Goal: Task Accomplishment & Management: Complete application form

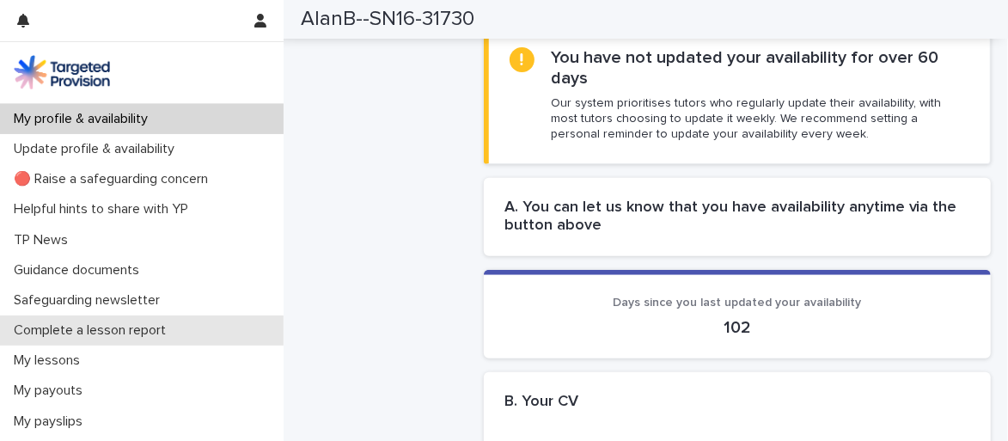
scroll to position [107, 0]
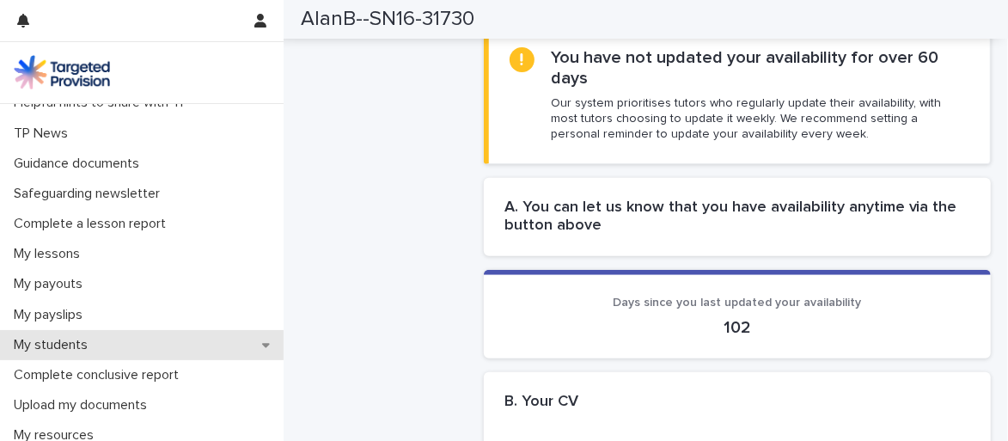
click at [52, 340] on p "My students" at bounding box center [54, 345] width 95 height 16
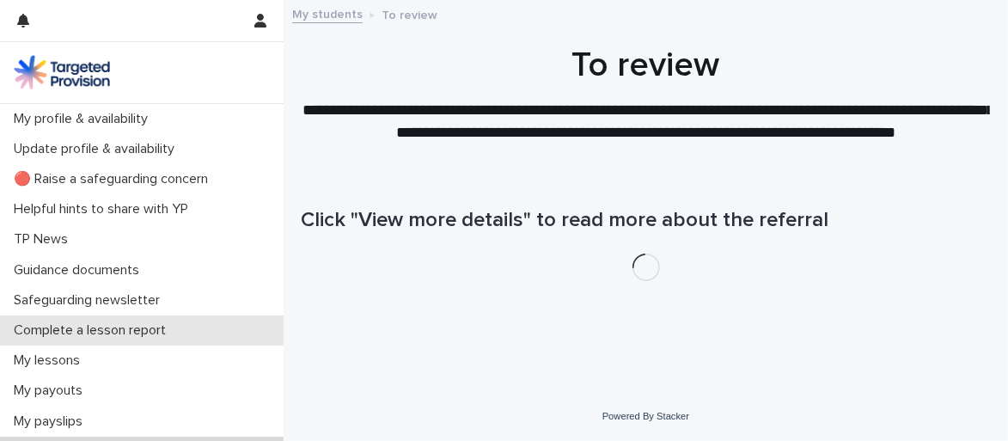
click at [68, 326] on p "Complete a lesson report" at bounding box center [93, 330] width 173 height 16
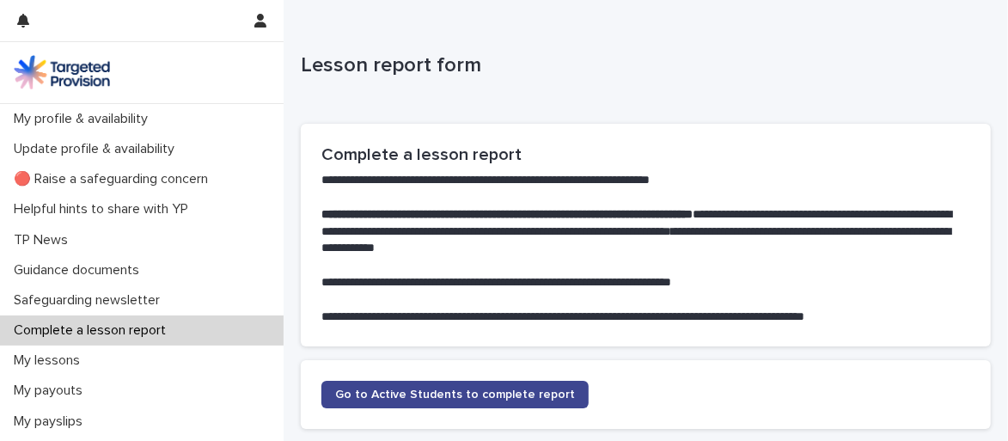
click at [352, 400] on span "Go to Active Students to complete report" at bounding box center [455, 395] width 240 height 12
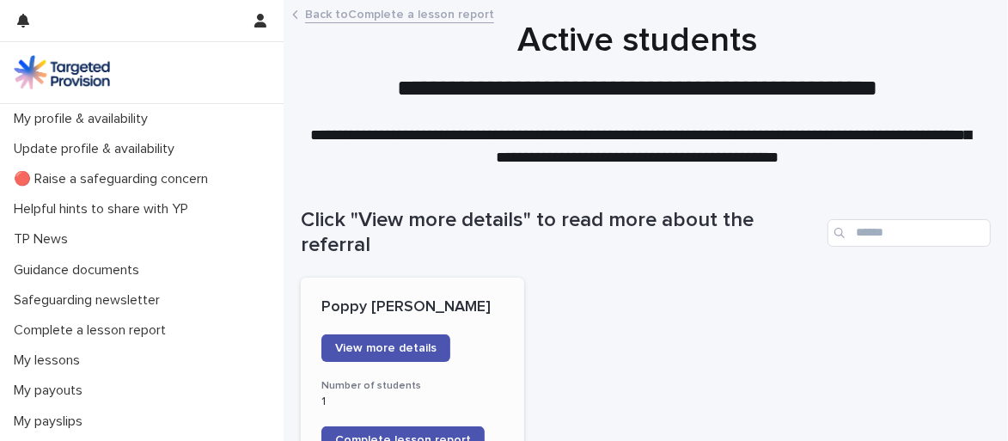
scroll to position [107, 0]
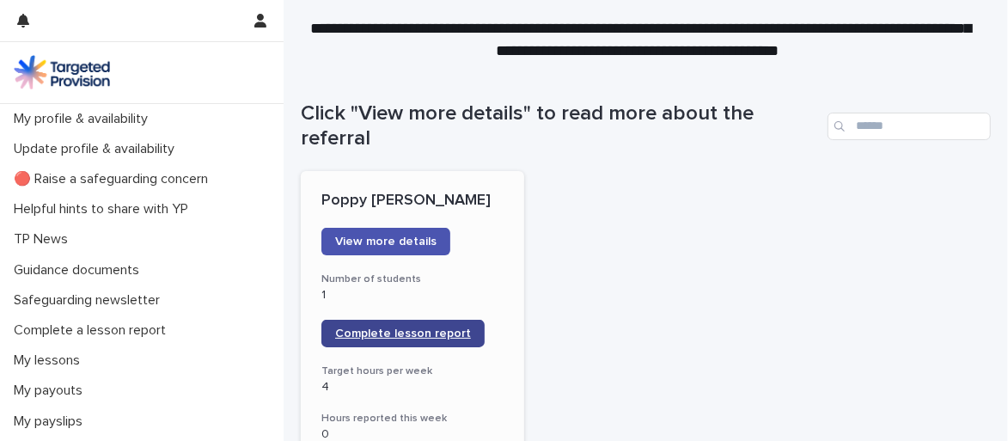
click at [426, 332] on span "Complete lesson report" at bounding box center [403, 334] width 136 height 12
